Goal: Task Accomplishment & Management: Manage account settings

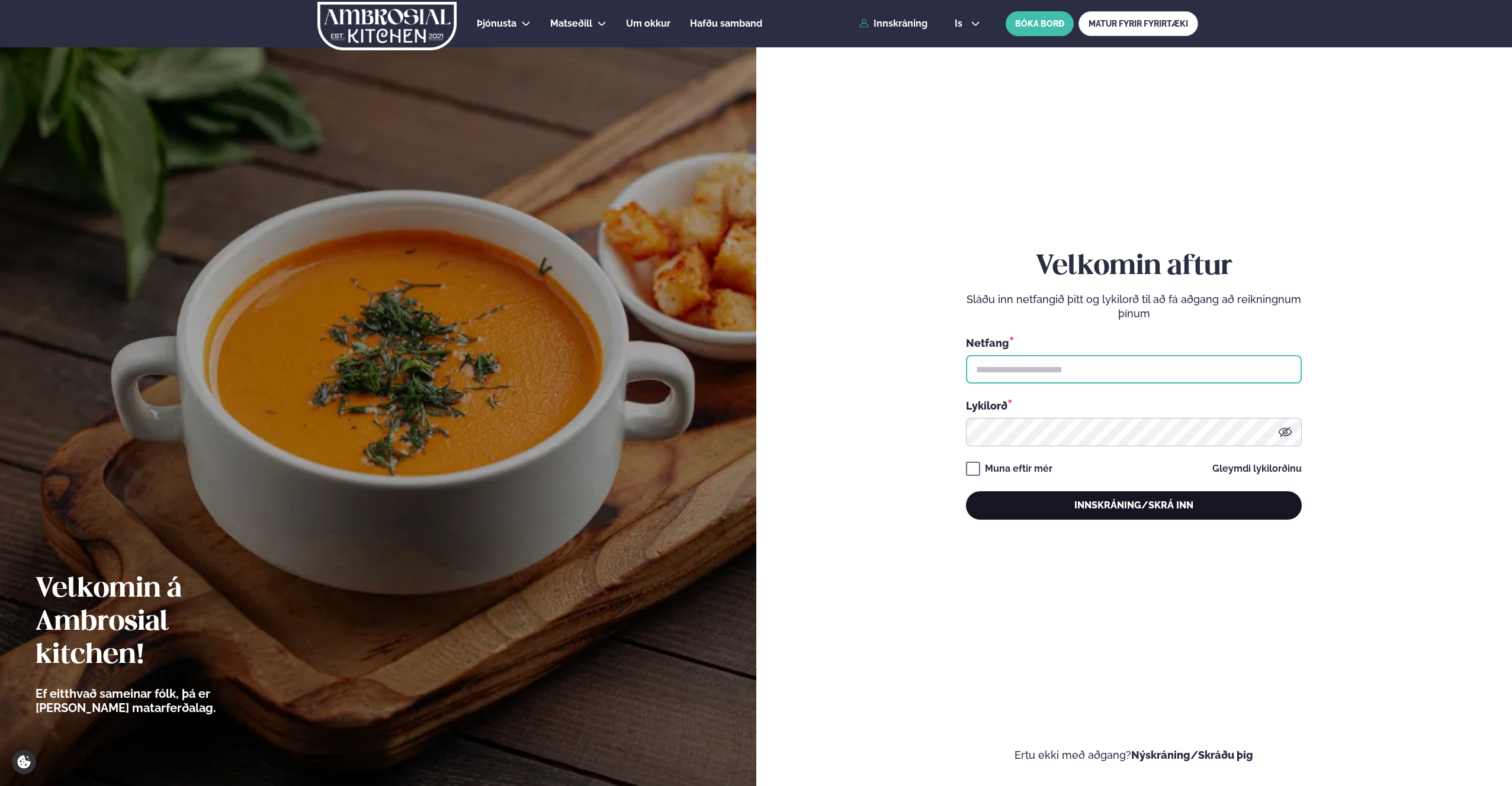
type input "**********"
click at [1081, 515] on button "Innskráning/Skrá inn" at bounding box center [1133, 505] width 336 height 28
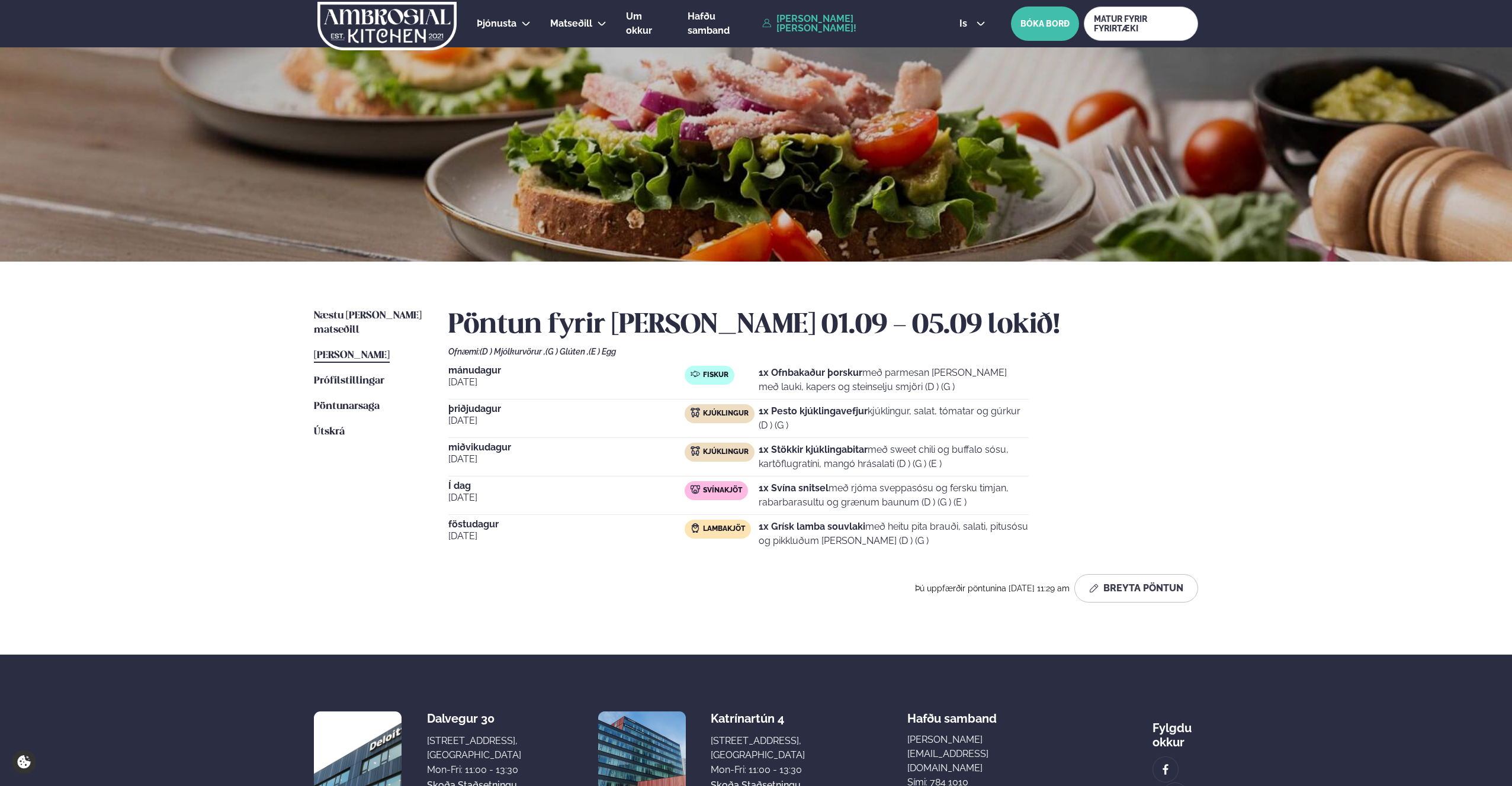
drag, startPoint x: 759, startPoint y: 489, endPoint x: 1002, endPoint y: 503, distance: 243.4
click at [1002, 503] on p "1x Svína snitsel með rjóma sveppasósu og fersku timjan, rabarbarasultu og grænu…" at bounding box center [893, 495] width 270 height 28
click at [1006, 503] on p "1x Svína snitsel með rjóma sveppasósu og fersku timjan, rabarbarasultu og grænu…" at bounding box center [893, 495] width 270 height 28
click at [1112, 460] on div "[DATE] Fiskur 1x Ofnbakaður þorskur með parmesan [PERSON_NAME] með lauki, kaper…" at bounding box center [823, 460] width 750 height 187
drag, startPoint x: 1037, startPoint y: 336, endPoint x: 1045, endPoint y: 336, distance: 8.0
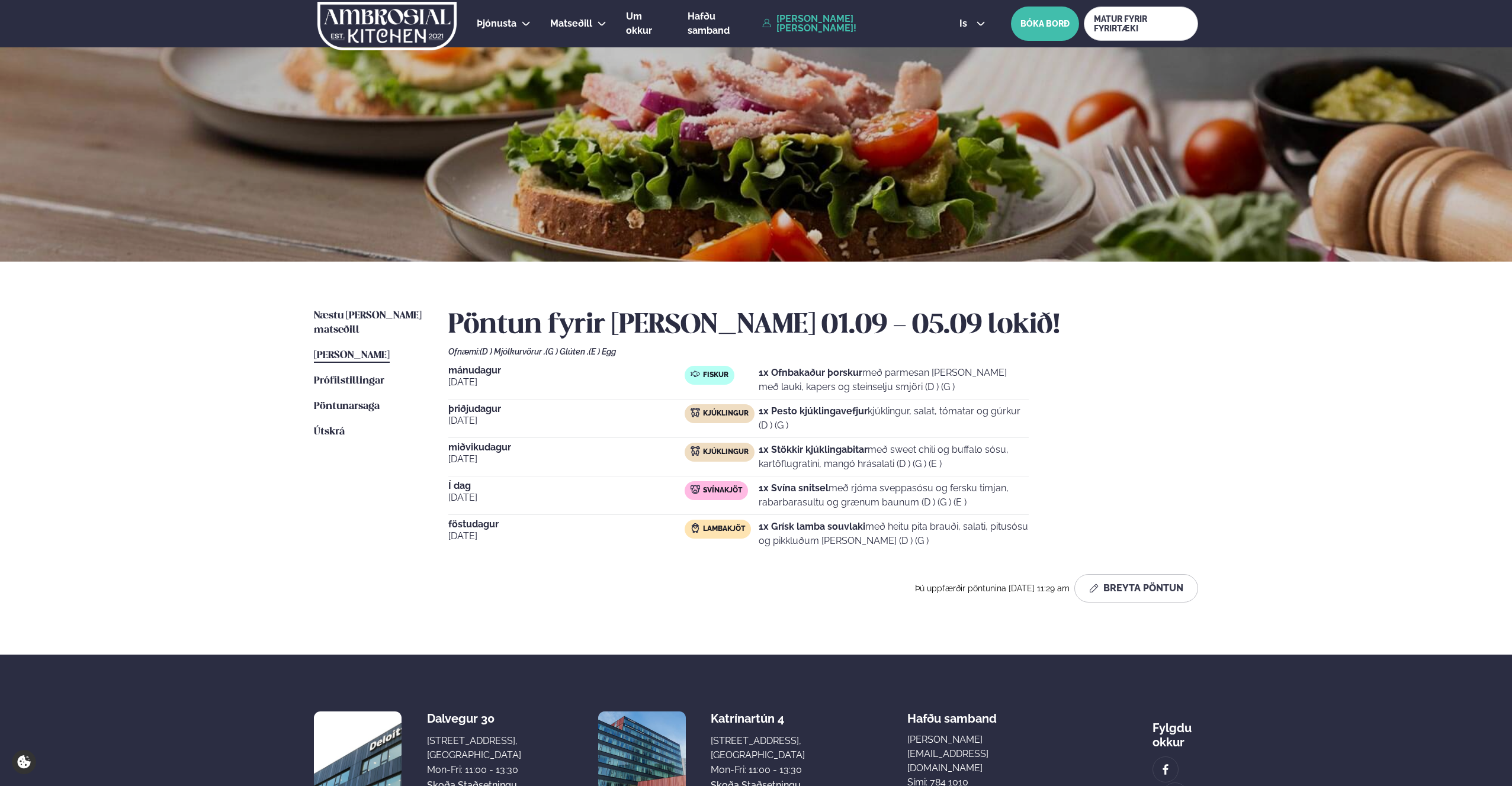
click at [1039, 336] on h2 "Pöntun fyrir [PERSON_NAME] 01.09 - 05.09 lokið!" at bounding box center [823, 325] width 750 height 33
